Goal: Book appointment/travel/reservation

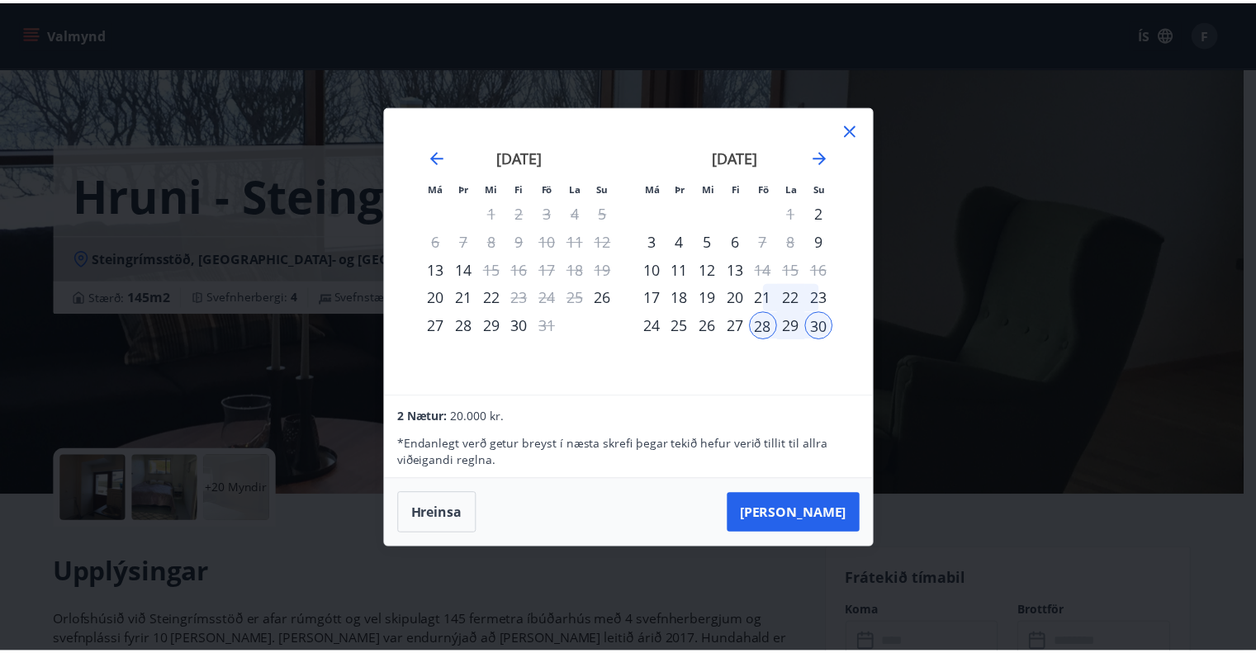
scroll to position [444, 0]
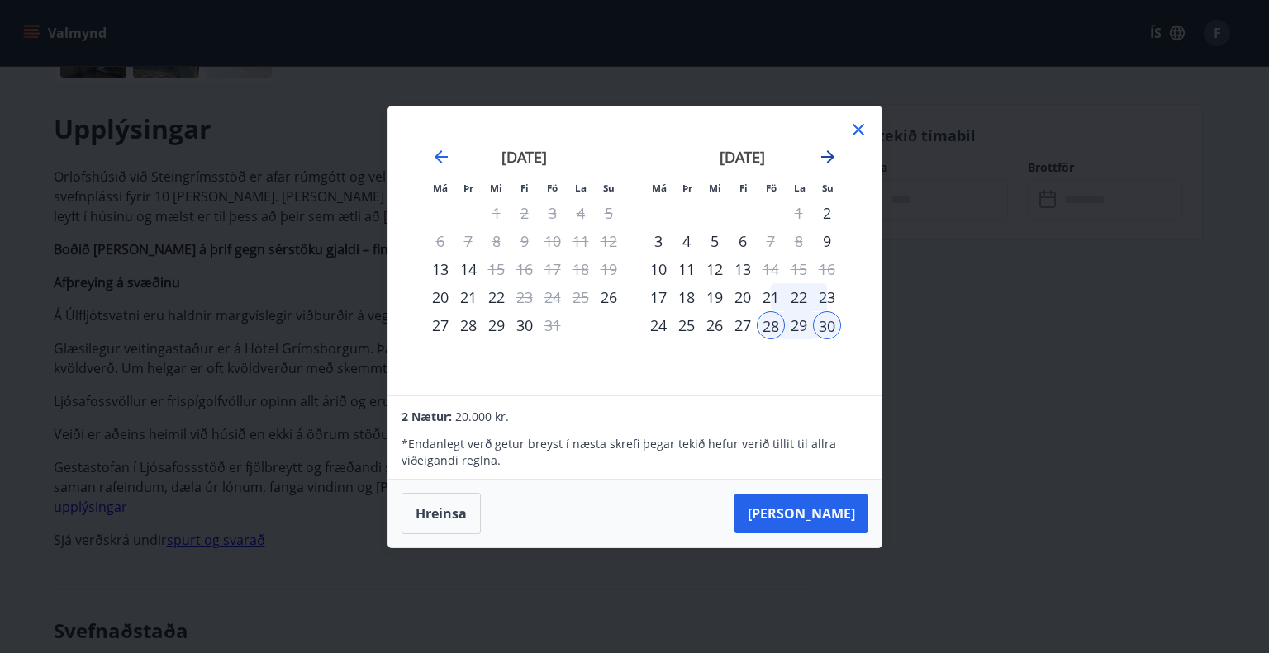
click at [823, 164] on icon "Move forward to switch to the next month." at bounding box center [828, 157] width 20 height 20
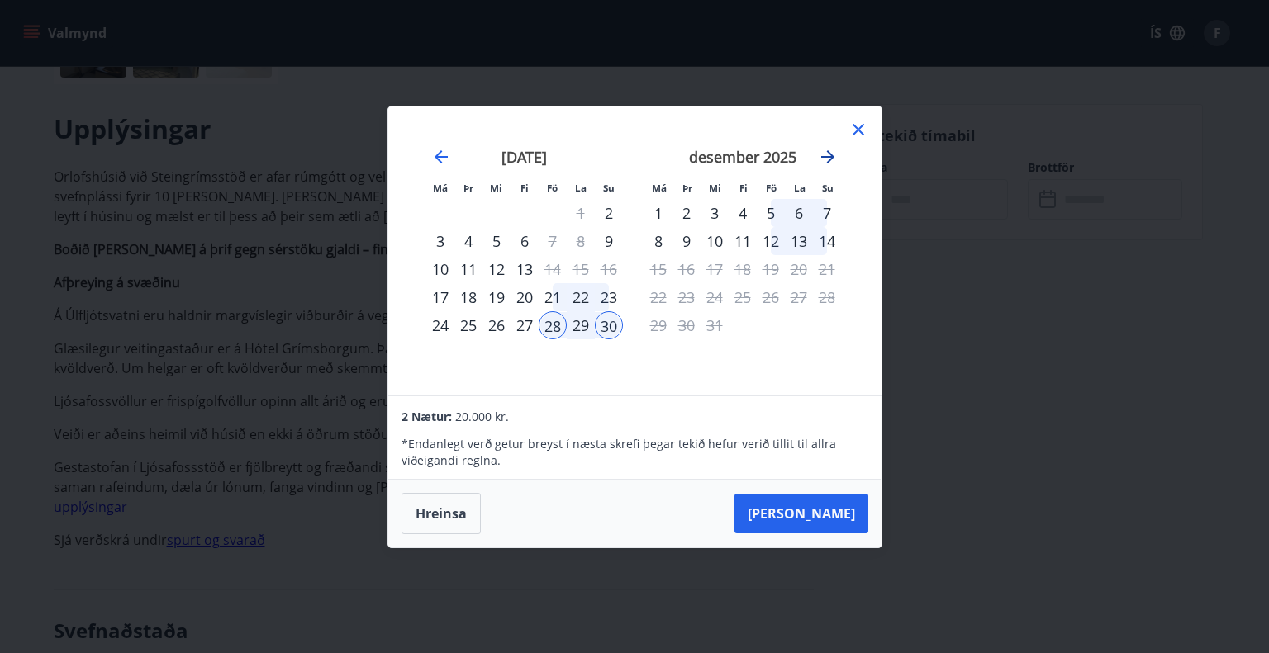
click at [823, 164] on icon "Move forward to switch to the next month." at bounding box center [828, 157] width 20 height 20
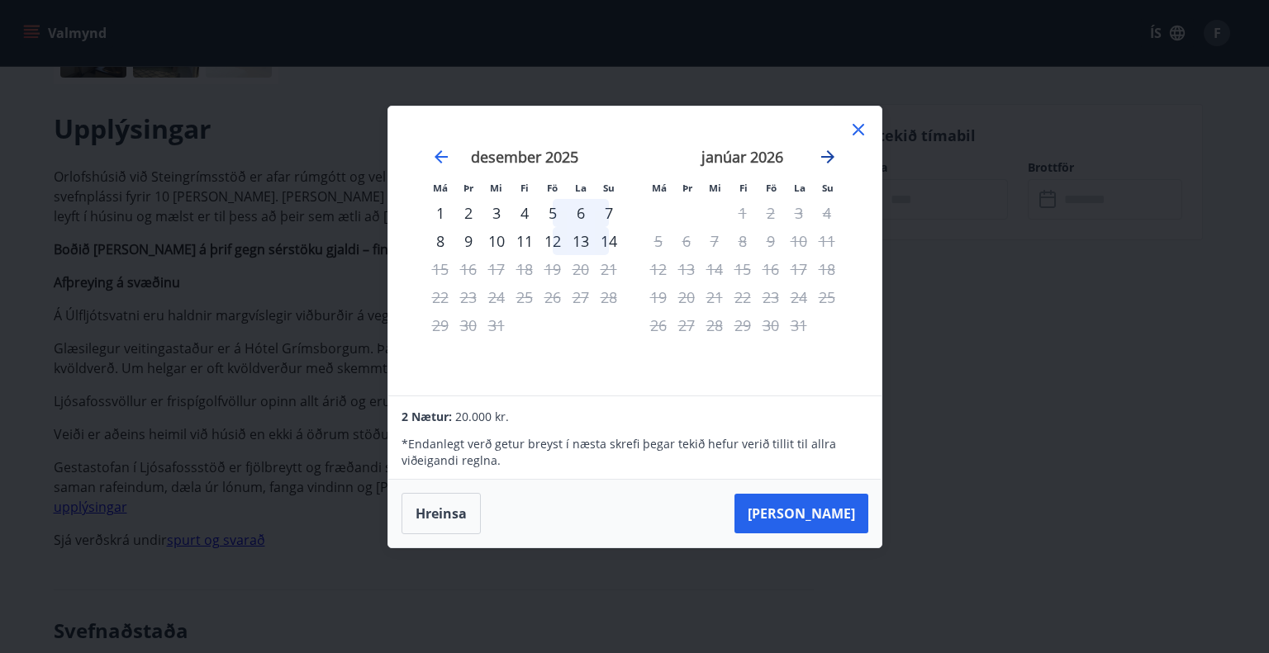
click at [823, 164] on icon "Move forward to switch to the next month." at bounding box center [828, 157] width 20 height 20
click at [857, 127] on icon at bounding box center [858, 130] width 20 height 20
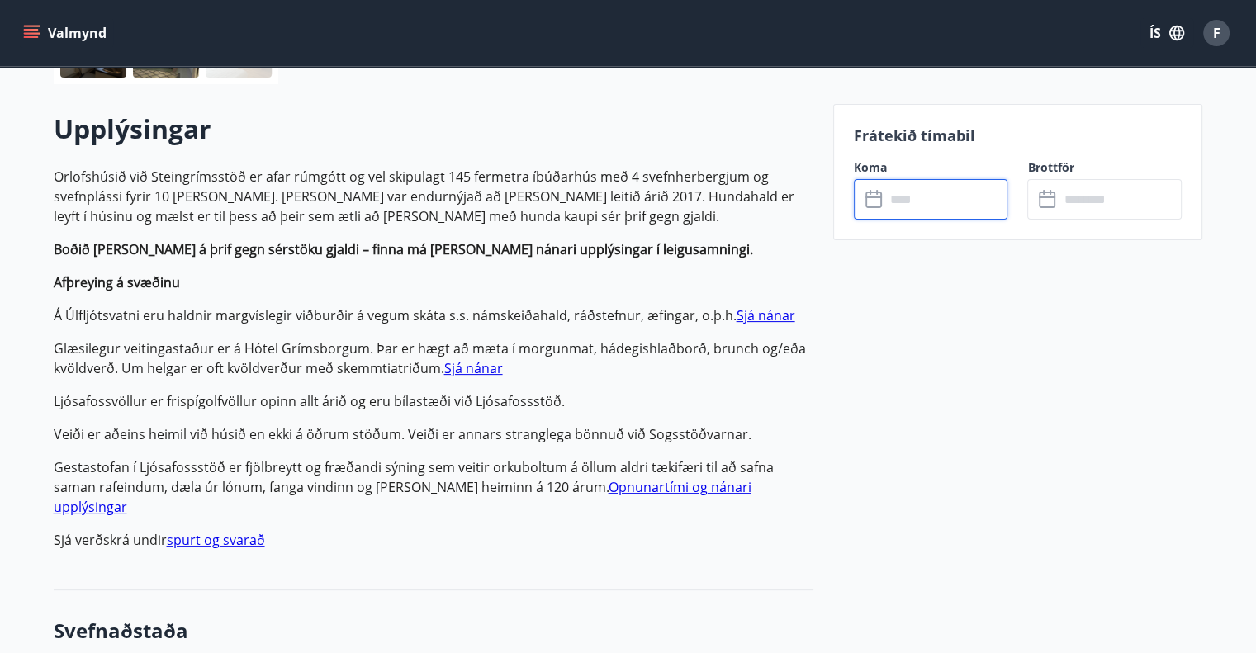
scroll to position [0, 0]
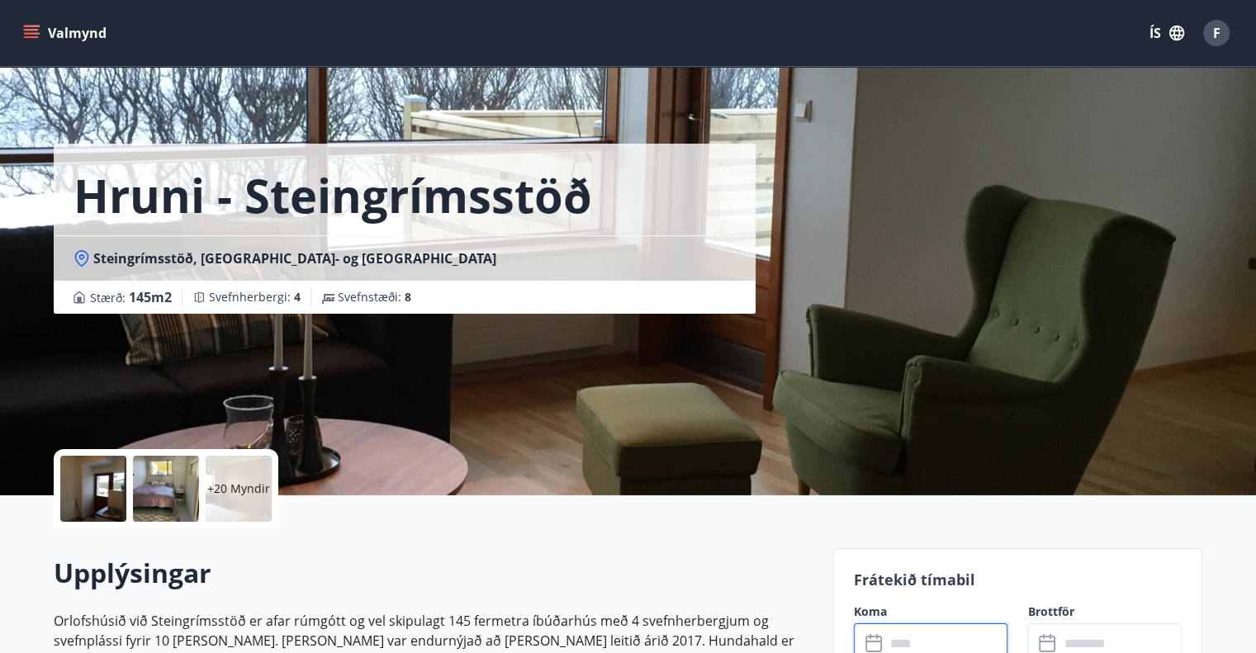
click at [66, 29] on button "Valmynd" at bounding box center [66, 33] width 93 height 30
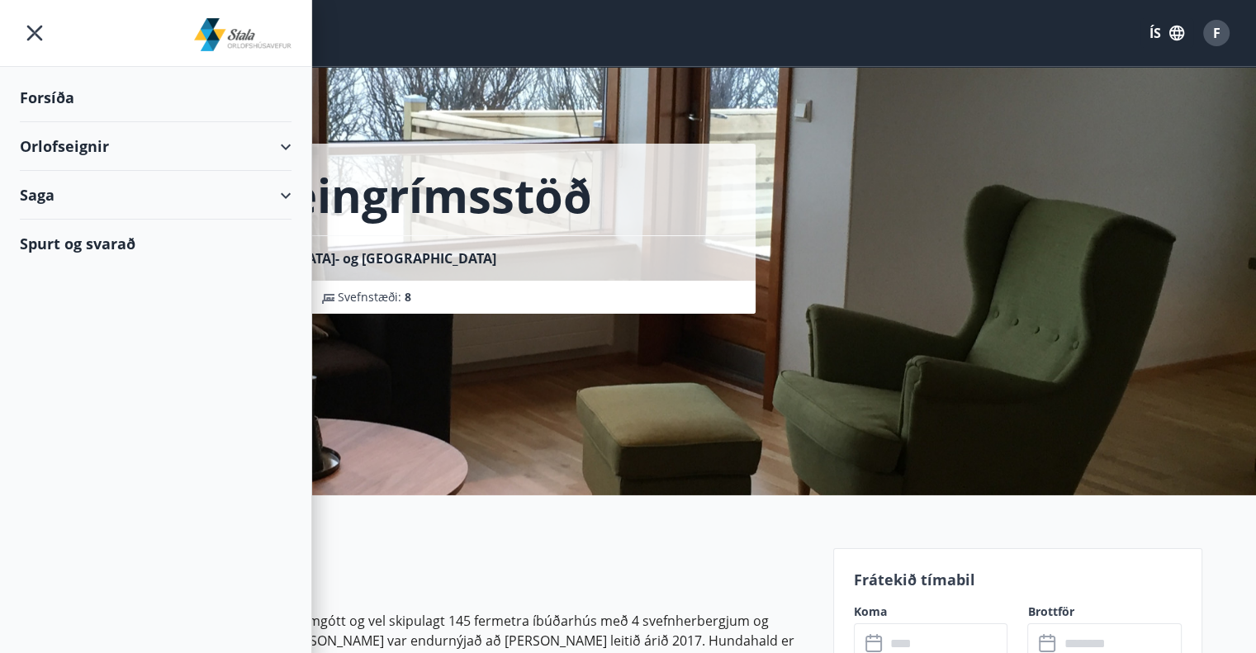
click at [88, 151] on div "Orlofseignir" at bounding box center [156, 146] width 272 height 49
click at [93, 180] on div "Framboð" at bounding box center [155, 188] width 245 height 35
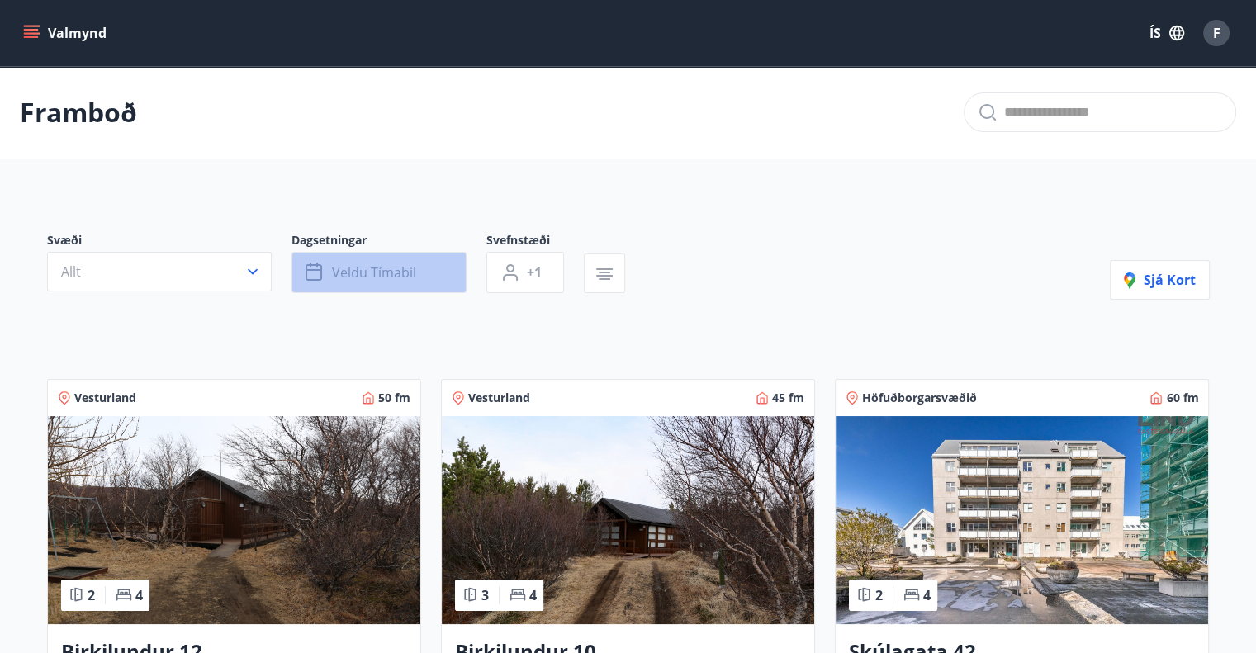
click at [434, 269] on button "Veldu tímabil" at bounding box center [379, 272] width 175 height 41
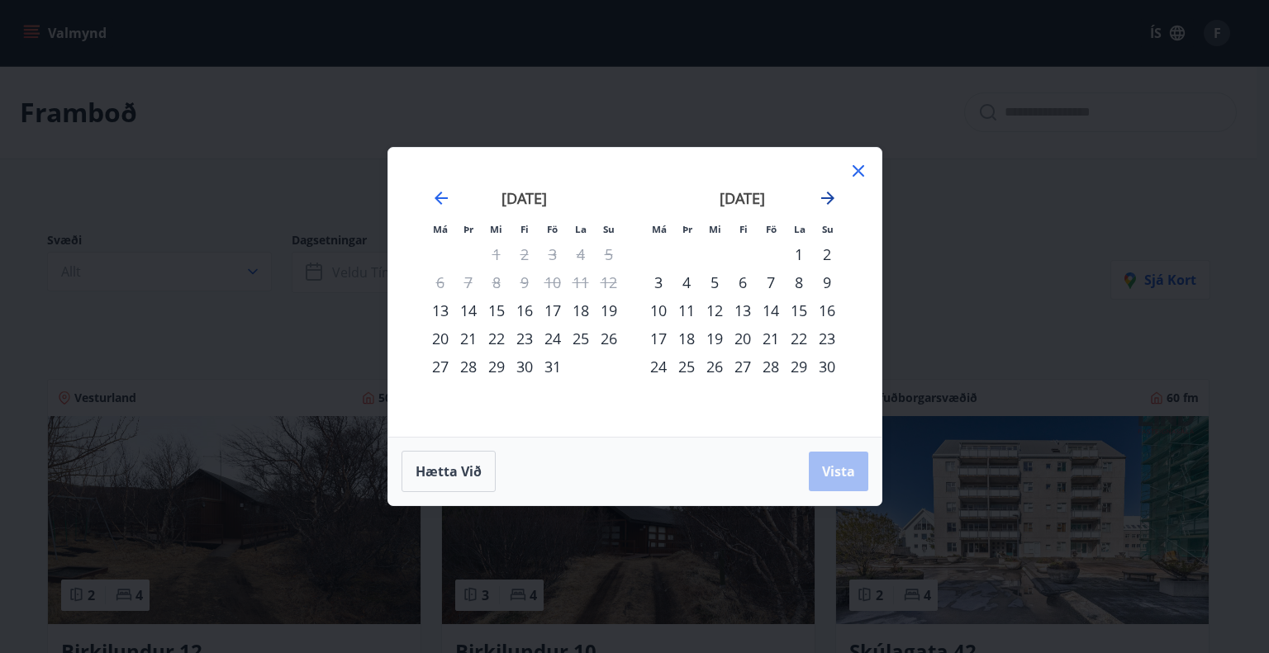
click at [819, 197] on icon "Move forward to switch to the next month." at bounding box center [828, 198] width 20 height 20
click at [750, 195] on strong "febrúar 2026" at bounding box center [742, 198] width 88 height 20
click at [843, 476] on div "Hætta við Vista" at bounding box center [634, 471] width 467 height 41
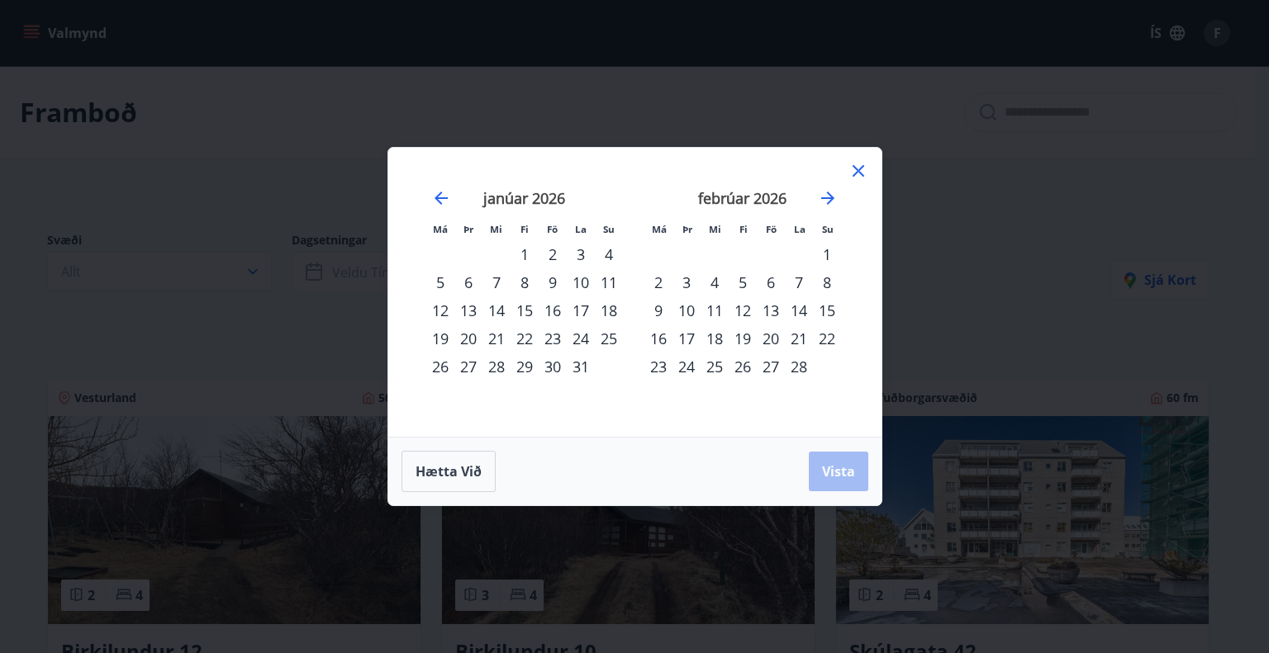
click at [772, 306] on div "13" at bounding box center [771, 311] width 28 height 28
click at [765, 341] on div "20" at bounding box center [771, 339] width 28 height 28
click at [684, 364] on div "24" at bounding box center [686, 367] width 28 height 28
click at [829, 464] on span "Vista" at bounding box center [838, 472] width 33 height 18
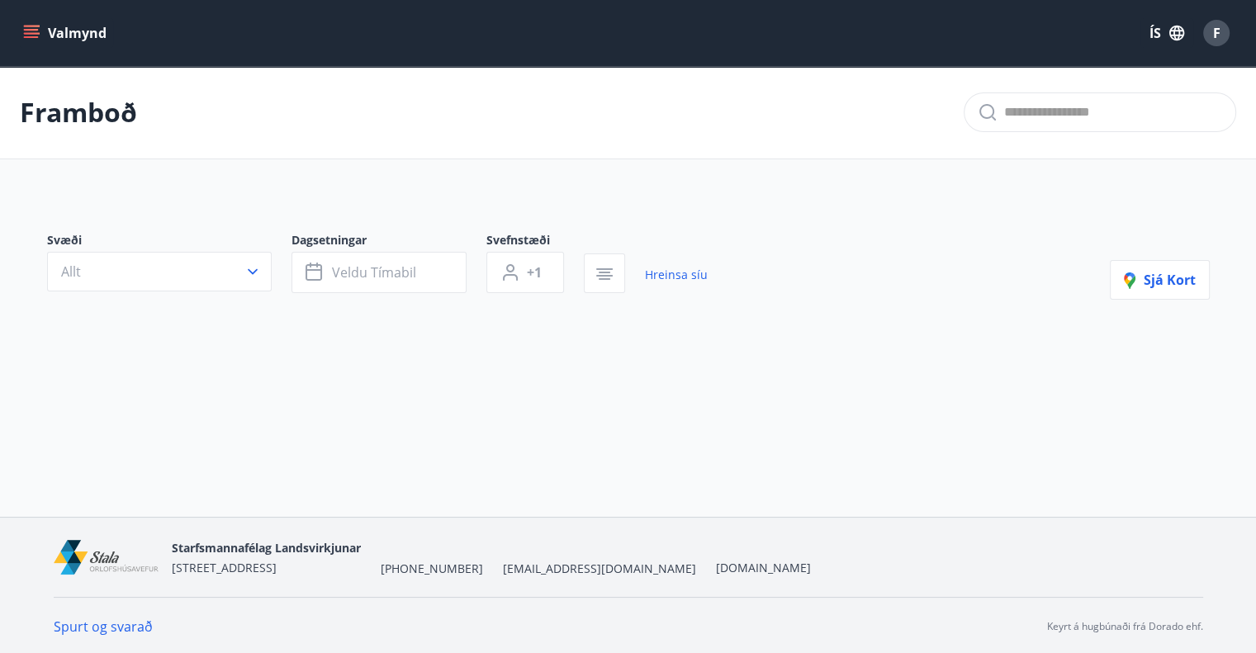
scroll to position [2, 0]
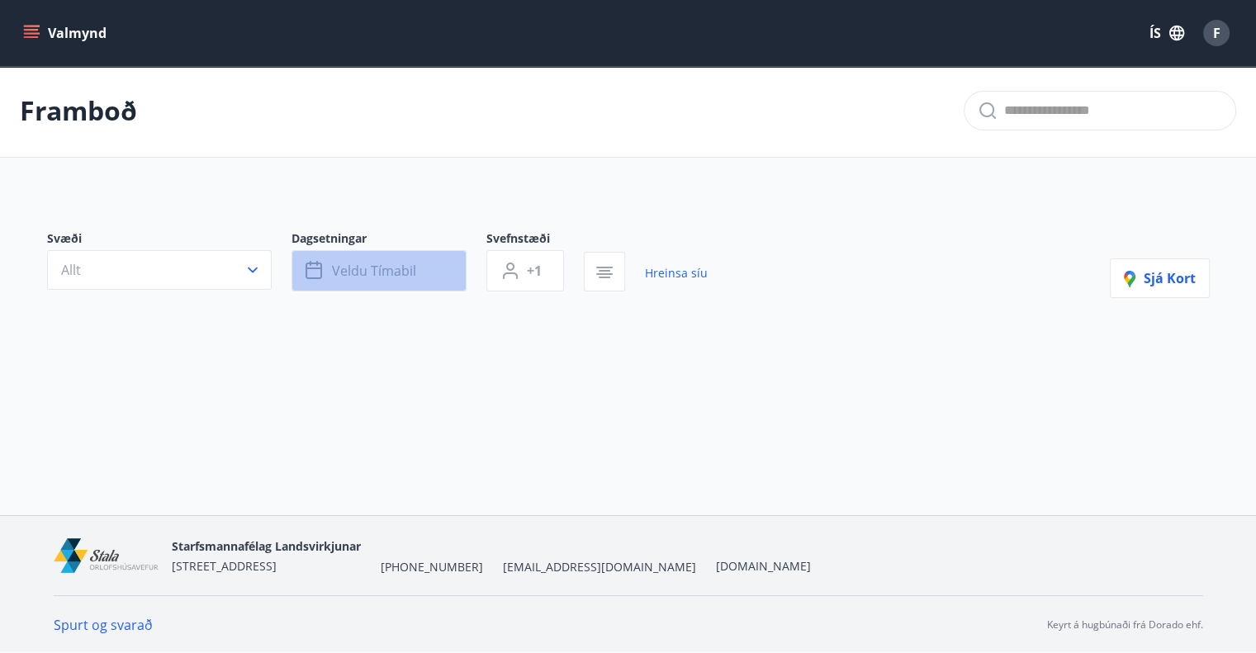
click at [390, 273] on span "Veldu tímabil" at bounding box center [374, 271] width 84 height 18
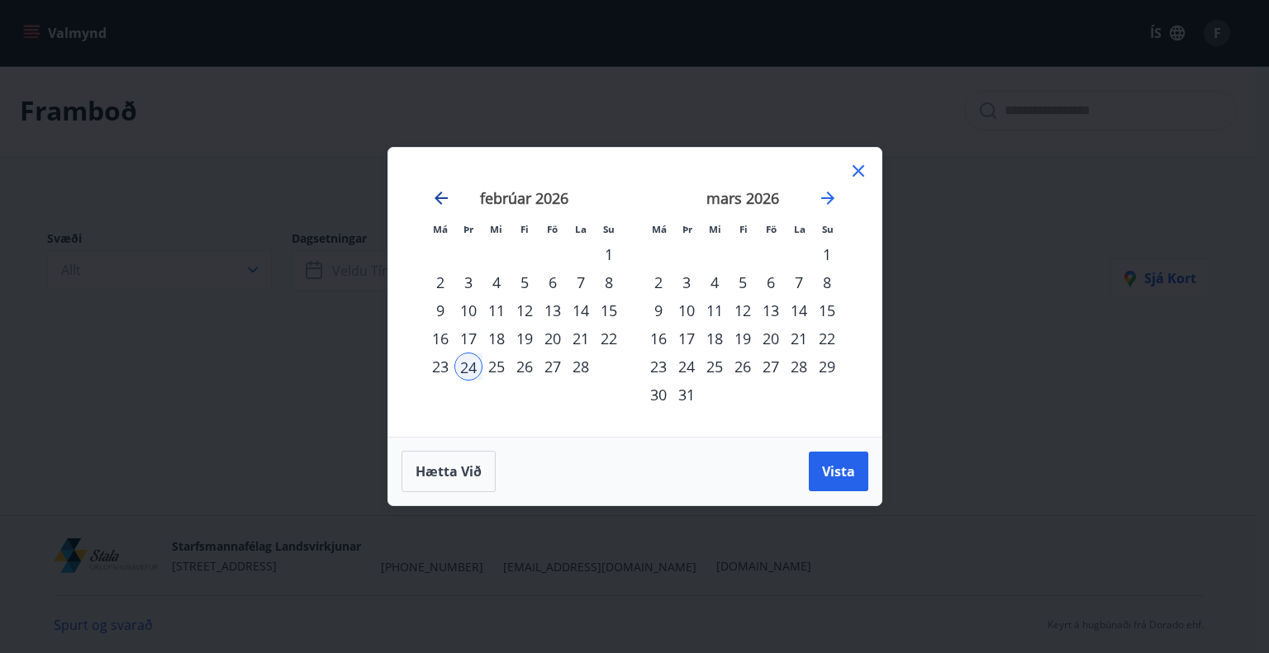
click at [438, 194] on icon "Move backward to switch to the previous month." at bounding box center [441, 198] width 13 height 13
click at [550, 336] on div "24" at bounding box center [553, 339] width 28 height 28
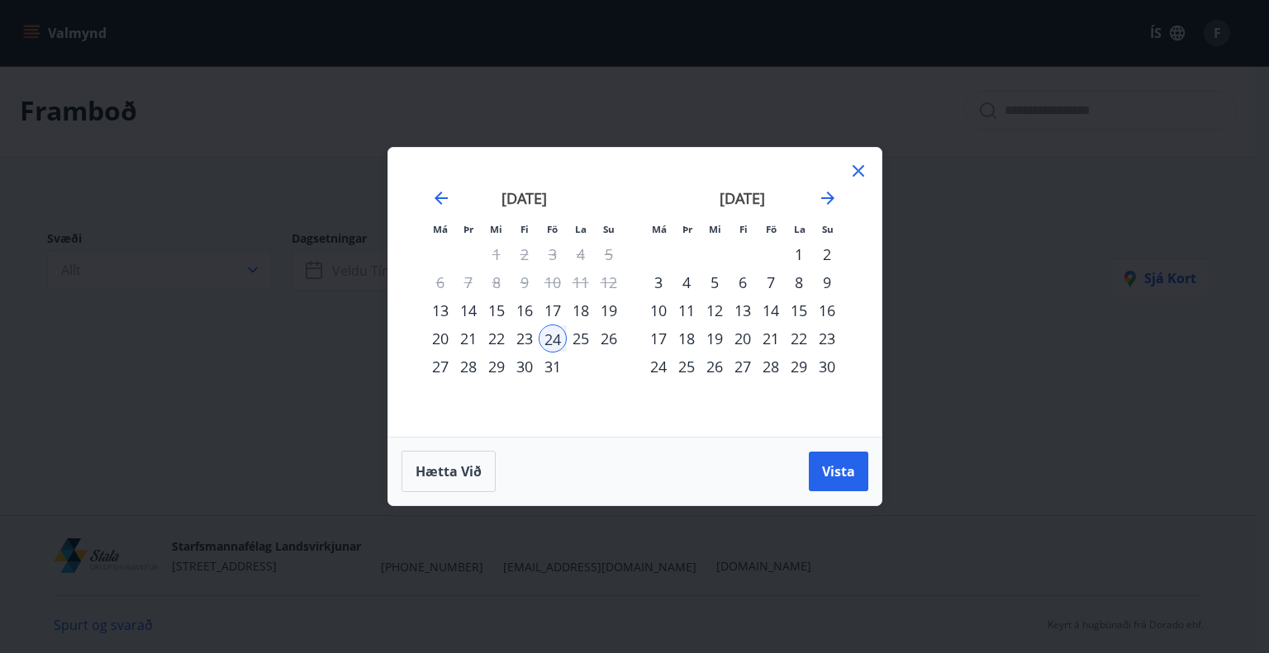
click at [475, 366] on div "28" at bounding box center [468, 367] width 28 height 28
click at [826, 467] on span "Vista" at bounding box center [838, 472] width 33 height 18
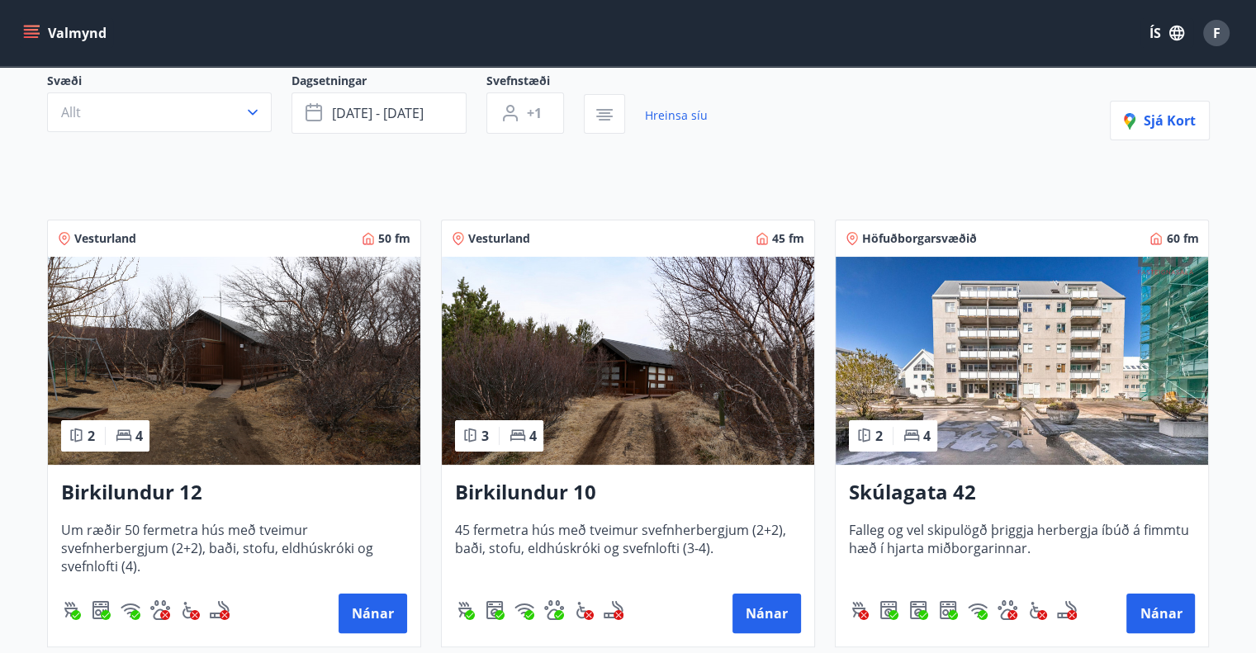
scroll to position [158, 0]
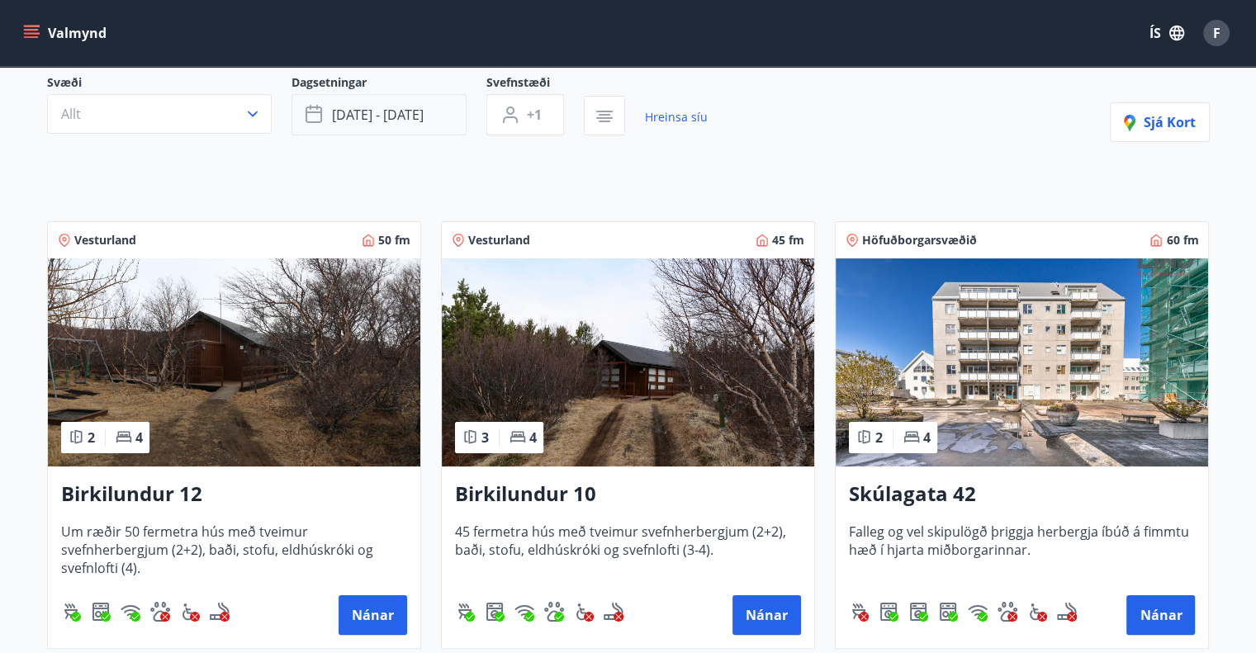
click at [403, 109] on span "[DATE] - [DATE]" at bounding box center [378, 115] width 92 height 18
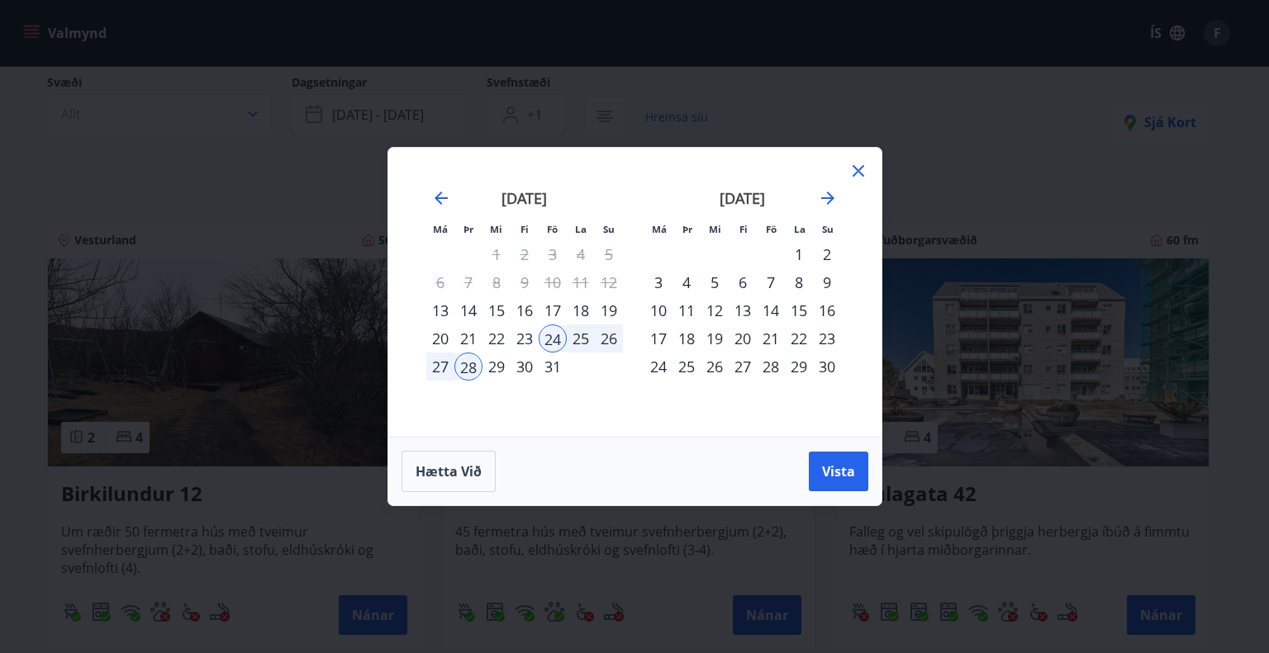
click at [773, 359] on div "28" at bounding box center [771, 367] width 28 height 28
click at [836, 373] on div "[DATE] 1 2 3 4 5 6 7 8 9 10 11 12 13 14 15 16 17 18 19 20 21 22 23 24 25 26 27 …" at bounding box center [743, 303] width 218 height 271
click at [828, 365] on div "30" at bounding box center [827, 367] width 28 height 28
click at [837, 472] on span "Vista" at bounding box center [838, 472] width 33 height 18
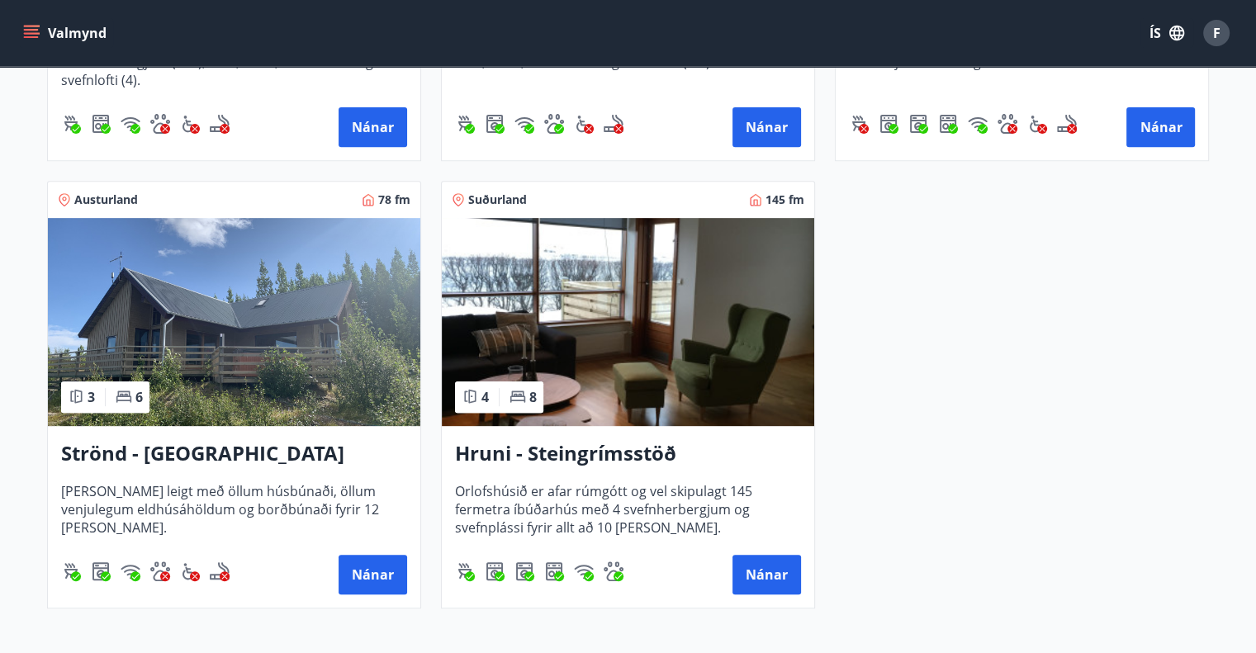
scroll to position [648, 0]
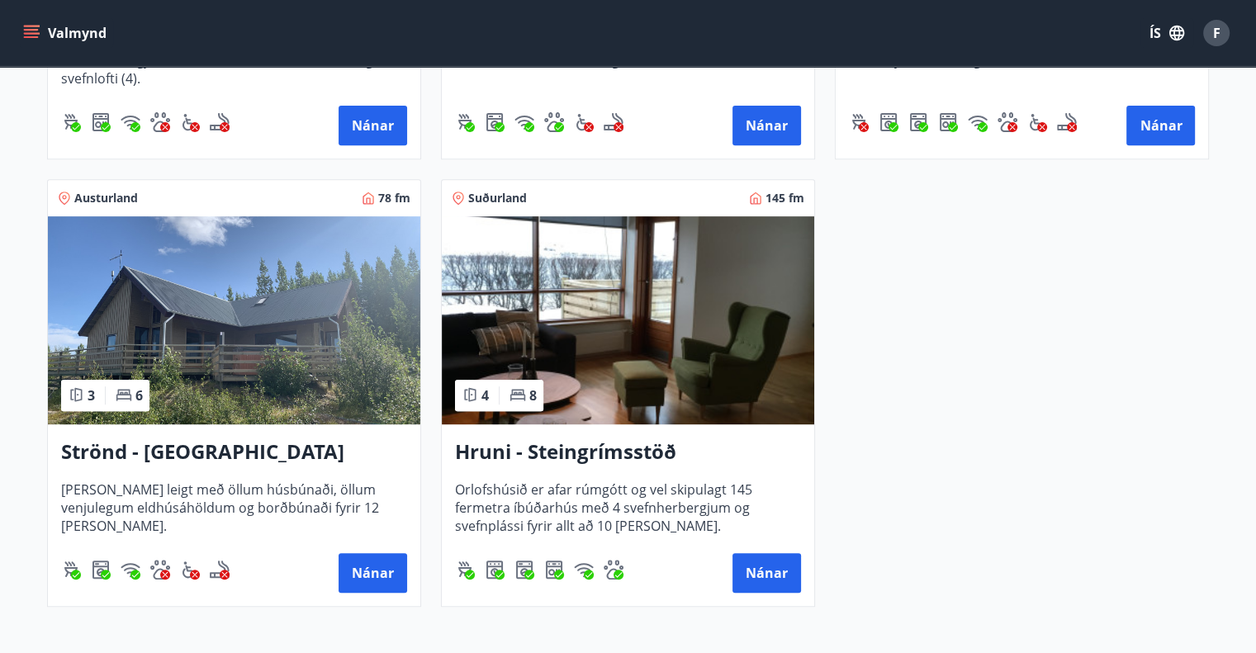
click at [604, 458] on h3 "Hruni - Steingrímsstöð" at bounding box center [628, 453] width 346 height 30
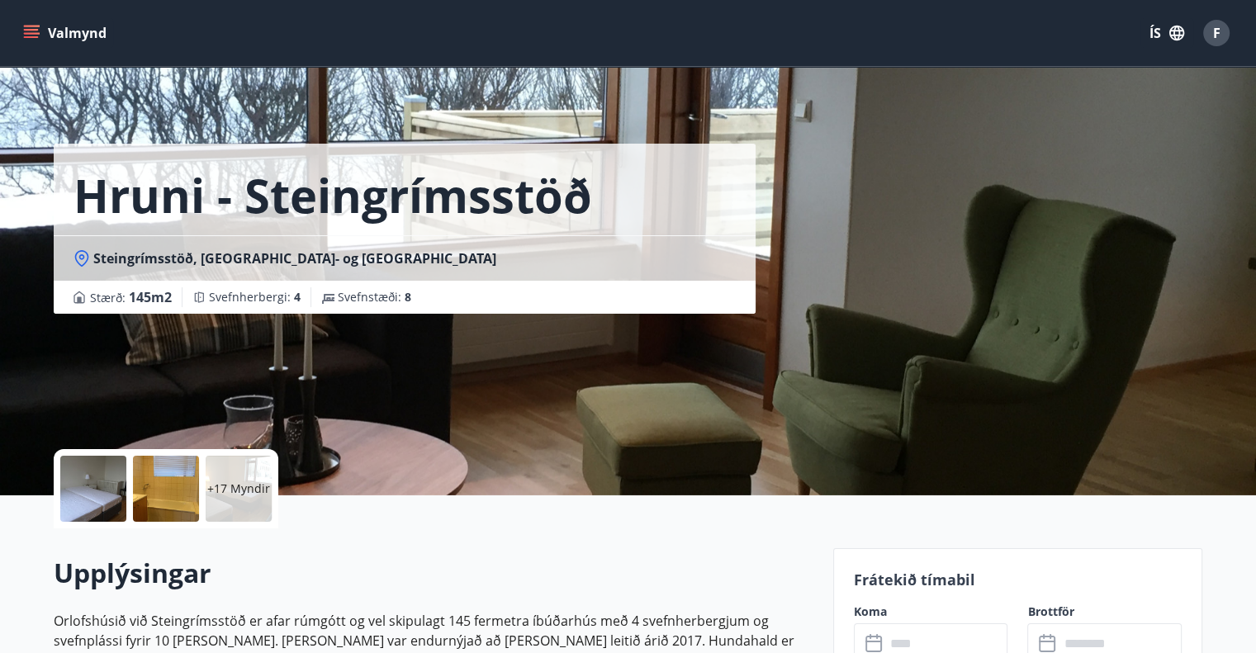
click at [595, 422] on div "Hruni - Steingrímsstöð Steingrímsstöð, [GEOGRAPHIC_DATA]- og Grafningshreppur S…" at bounding box center [437, 248] width 767 height 496
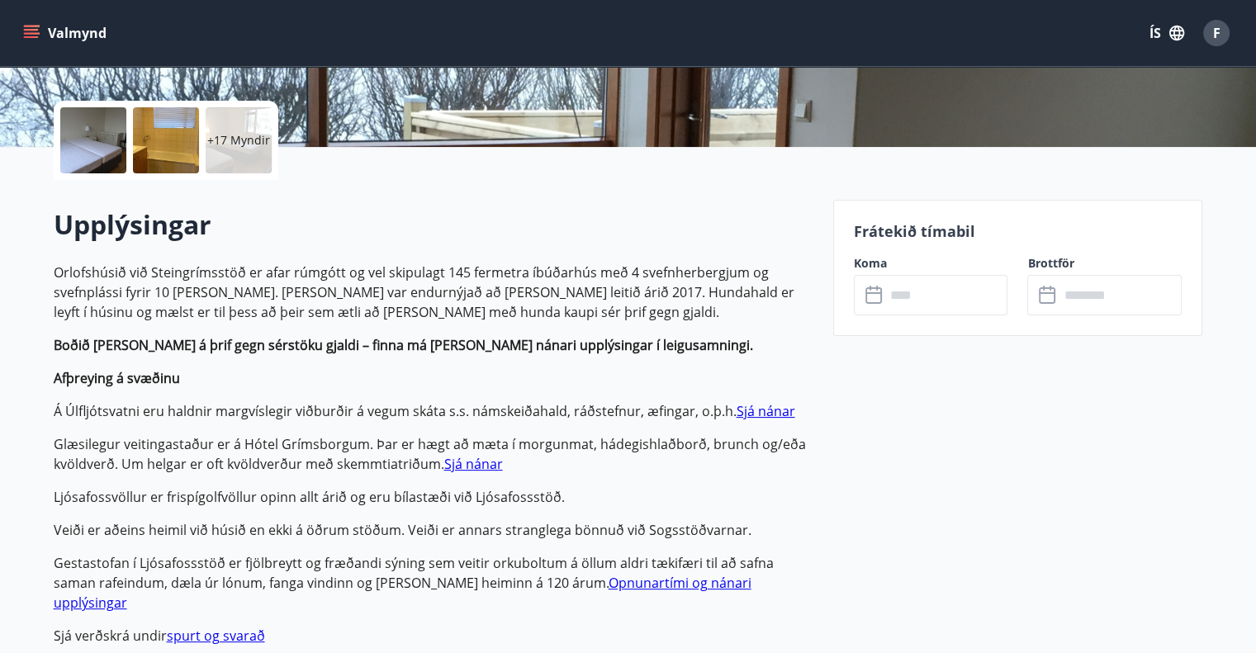
scroll to position [353, 0]
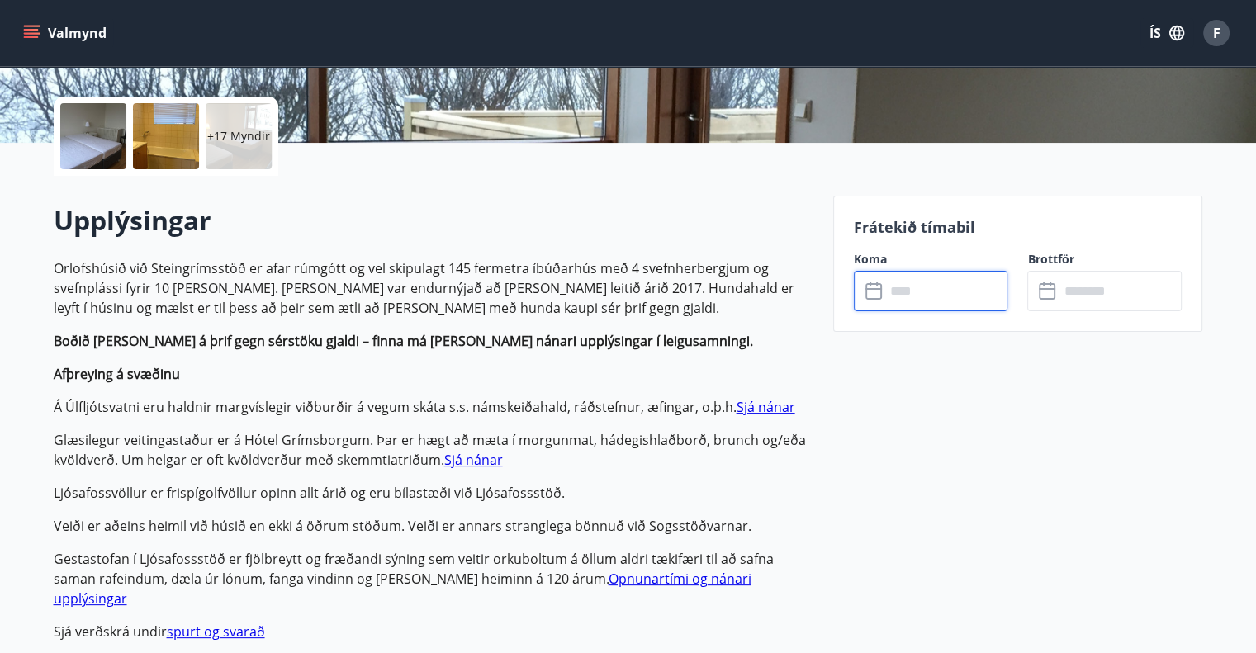
click at [953, 295] on input "text" at bounding box center [947, 291] width 123 height 40
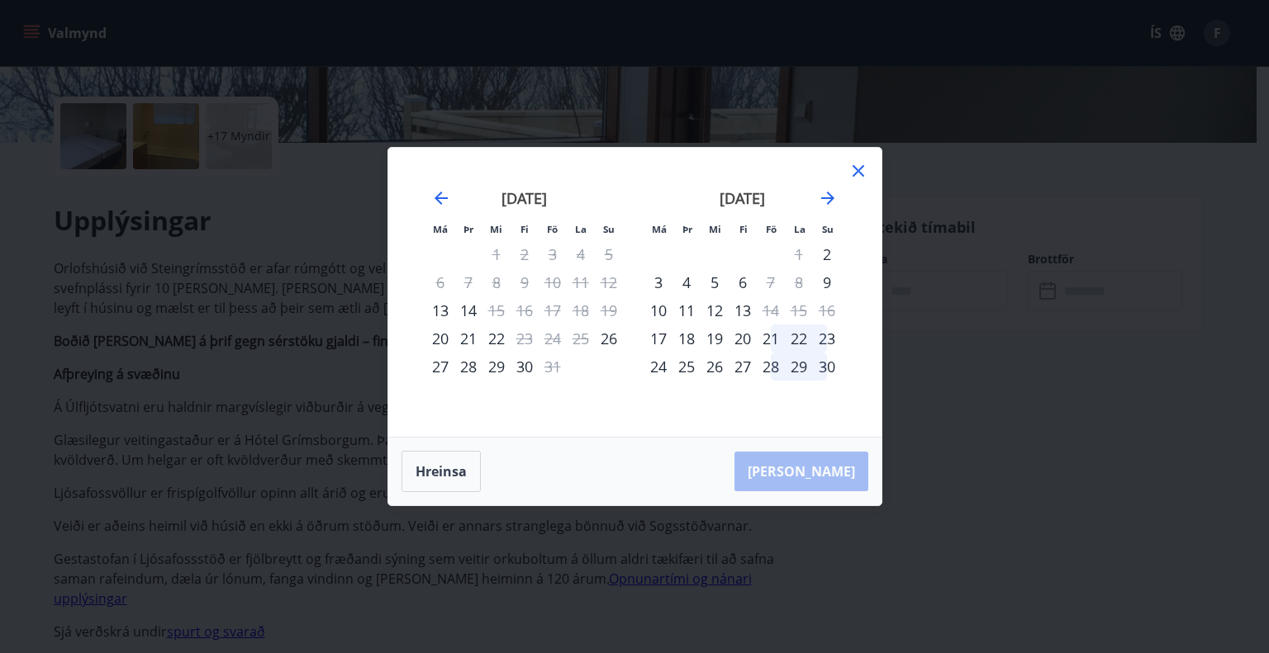
click at [781, 370] on div "28" at bounding box center [771, 367] width 28 height 28
click at [833, 374] on div "30" at bounding box center [827, 367] width 28 height 28
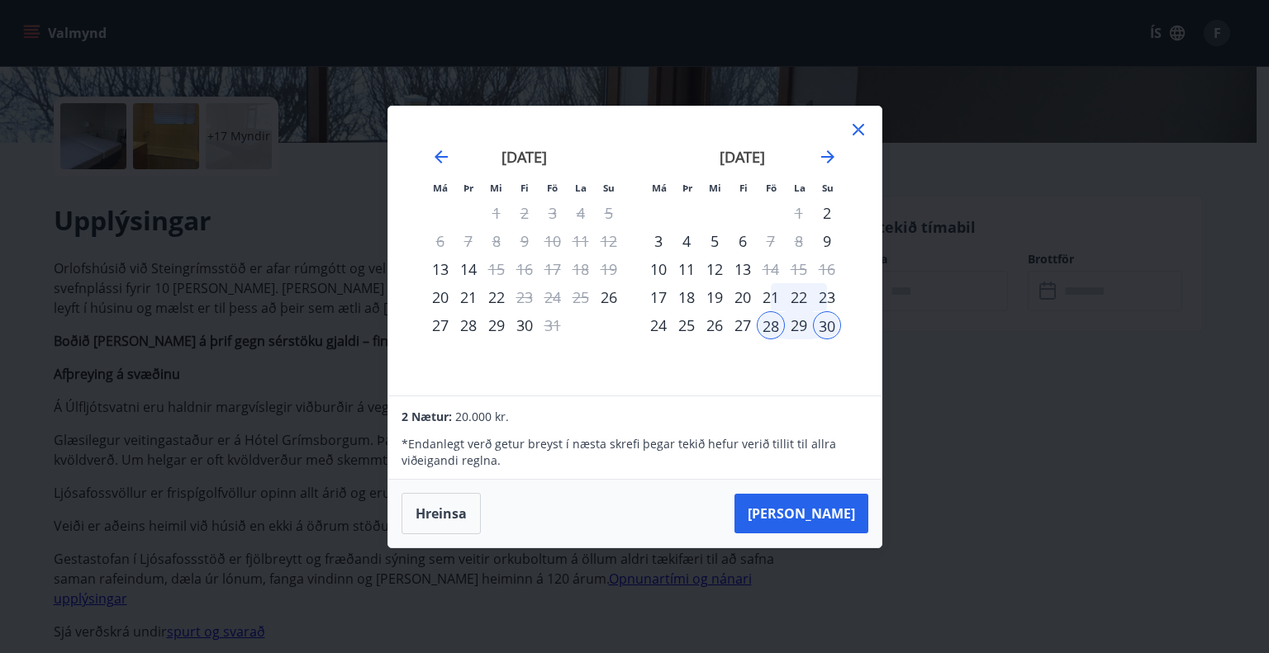
click at [857, 135] on icon at bounding box center [858, 130] width 20 height 20
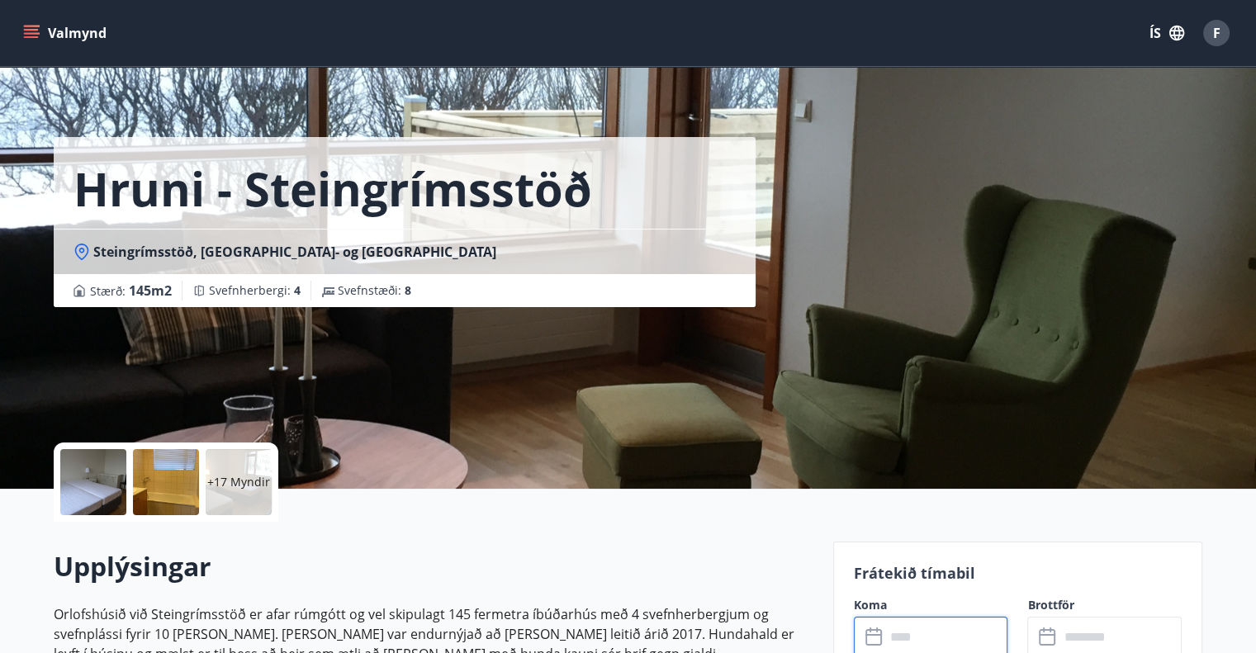
scroll to position [7, 0]
